Goal: Information Seeking & Learning: Check status

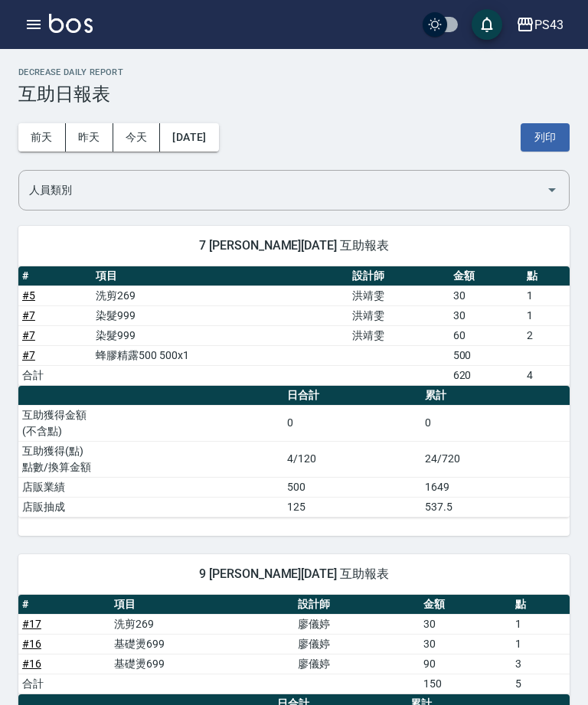
click at [90, 138] on button "昨天" at bounding box center [89, 137] width 47 height 28
click at [43, 138] on button "前天" at bounding box center [41, 137] width 47 height 28
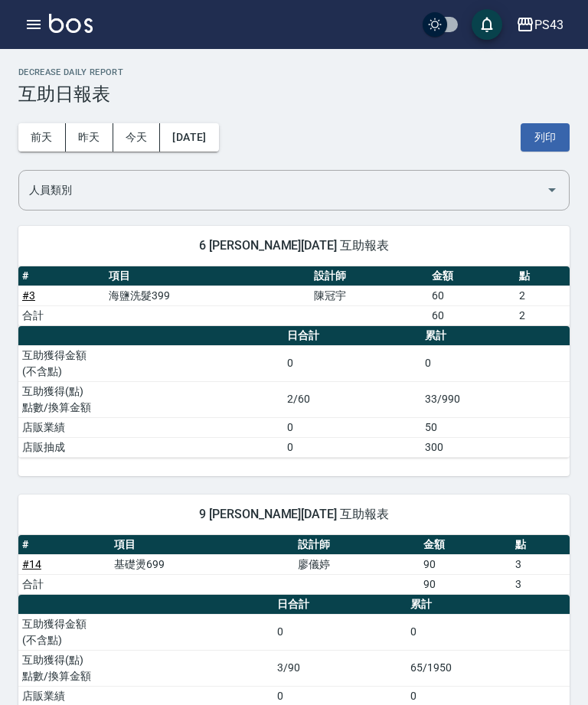
click at [218, 138] on button "[DATE]" at bounding box center [189, 137] width 58 height 28
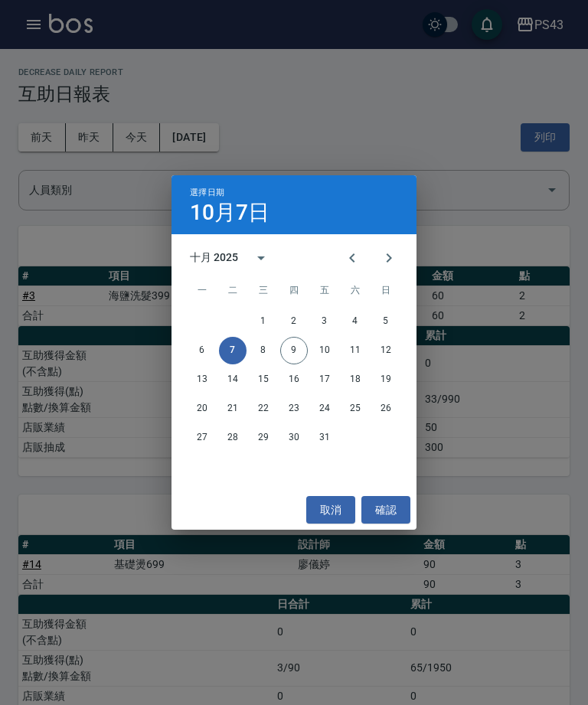
click at [385, 321] on button "5" at bounding box center [386, 322] width 28 height 28
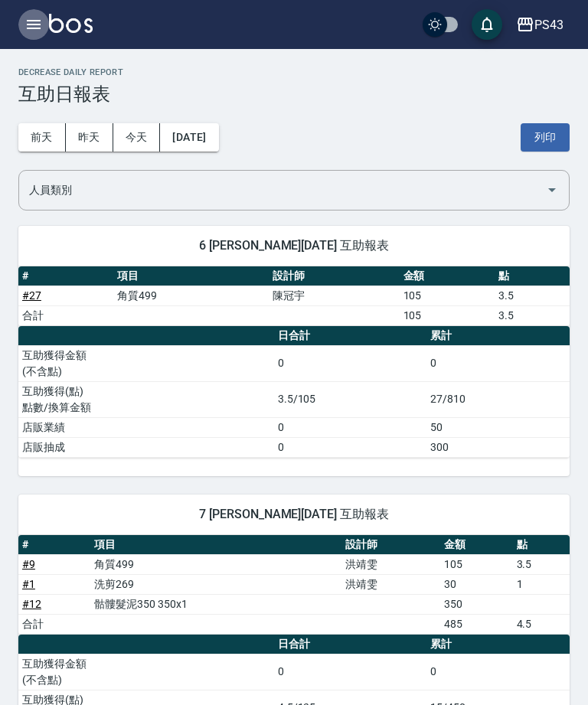
click at [38, 15] on button "button" at bounding box center [33, 24] width 31 height 31
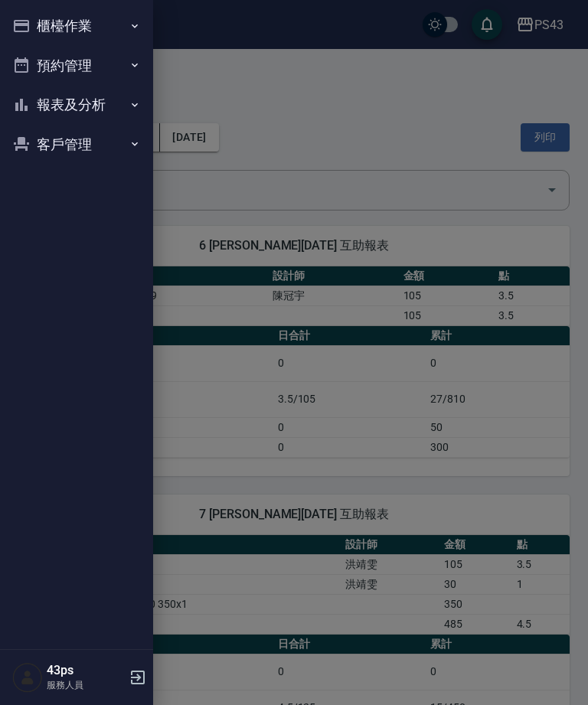
click at [113, 109] on button "報表及分析" at bounding box center [76, 105] width 141 height 40
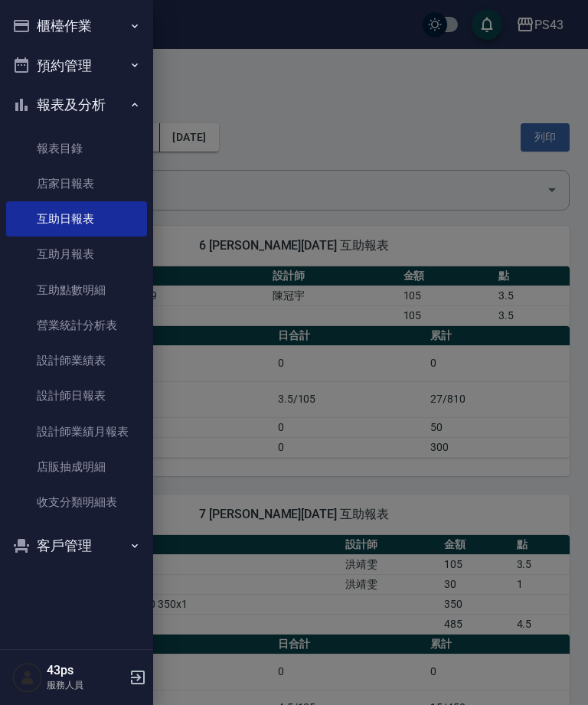
click at [111, 252] on link "互助月報表" at bounding box center [76, 253] width 141 height 35
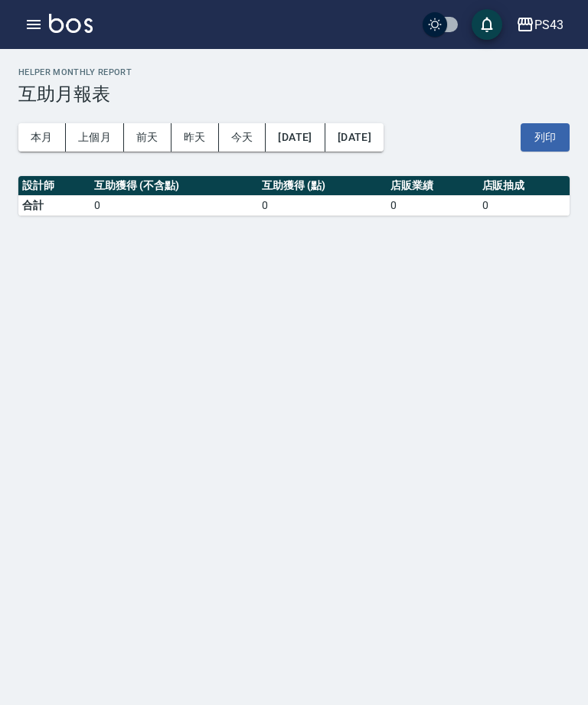
click at [48, 137] on button "本月" at bounding box center [41, 137] width 47 height 28
